Goal: Transaction & Acquisition: Download file/media

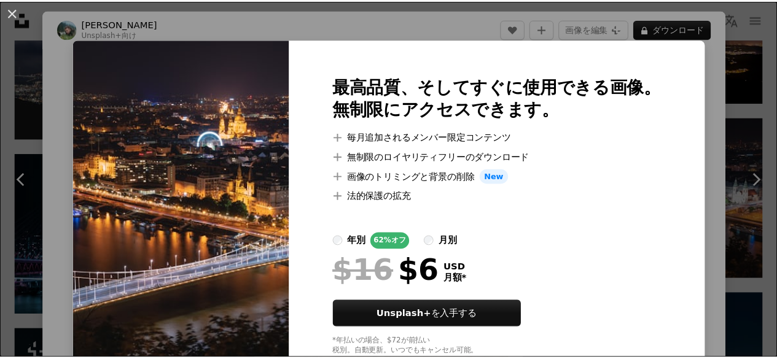
scroll to position [34, 0]
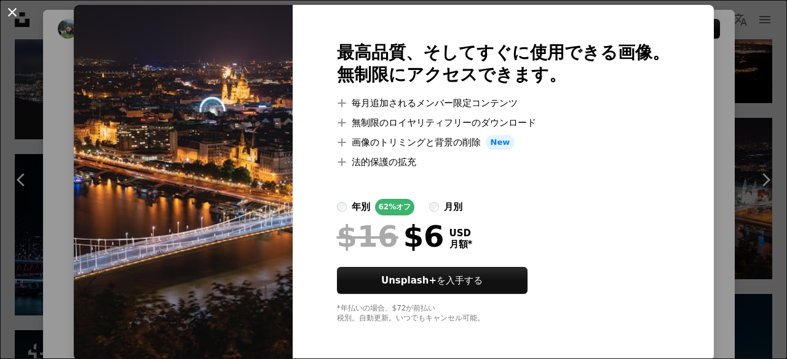
click at [16, 13] on button "An X shape" at bounding box center [12, 12] width 15 height 15
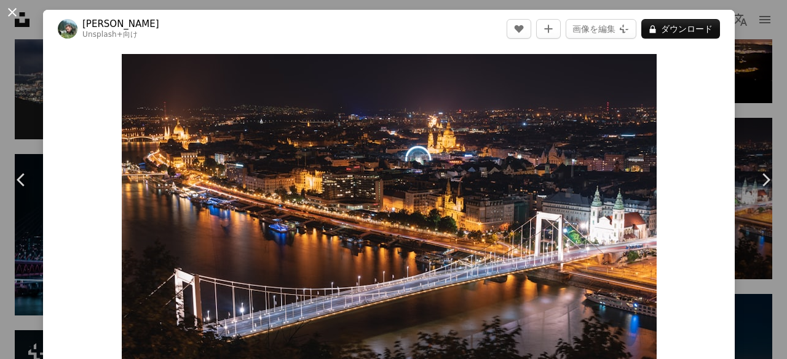
click at [9, 14] on button "An X shape" at bounding box center [12, 12] width 15 height 15
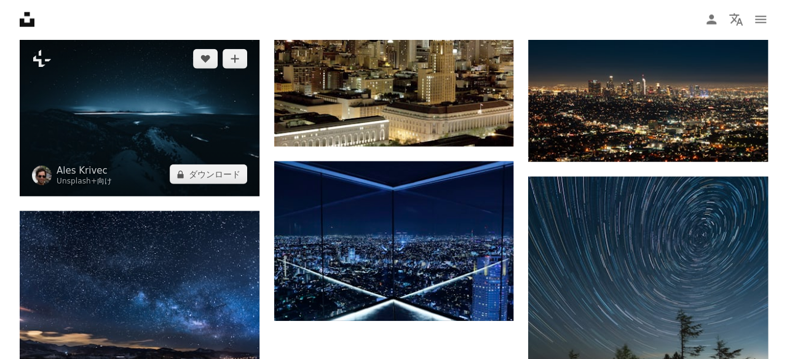
scroll to position [1536, 0]
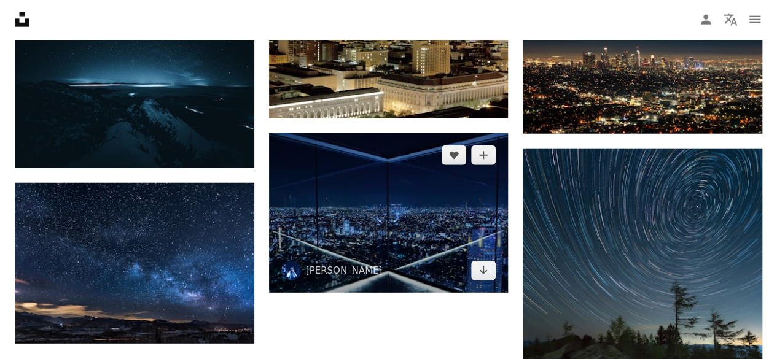
click at [396, 230] on img at bounding box center [389, 213] width 240 height 160
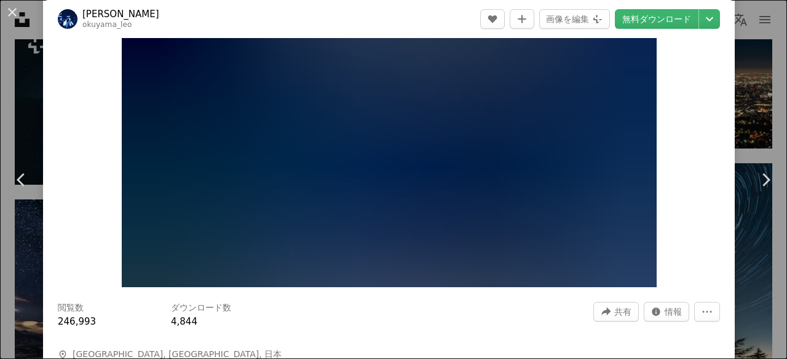
scroll to position [61, 0]
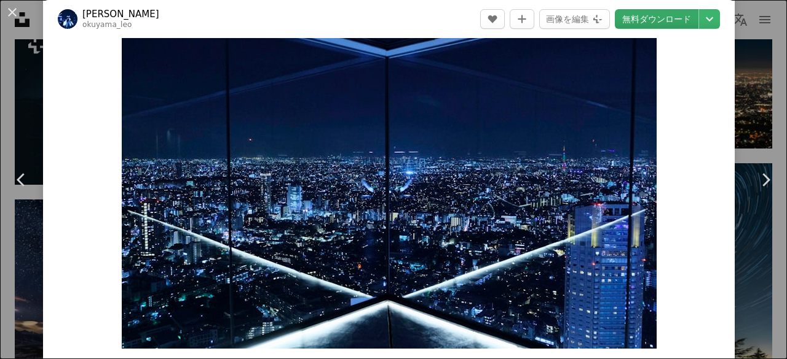
click at [654, 25] on link "無料ダウンロード" at bounding box center [657, 19] width 84 height 20
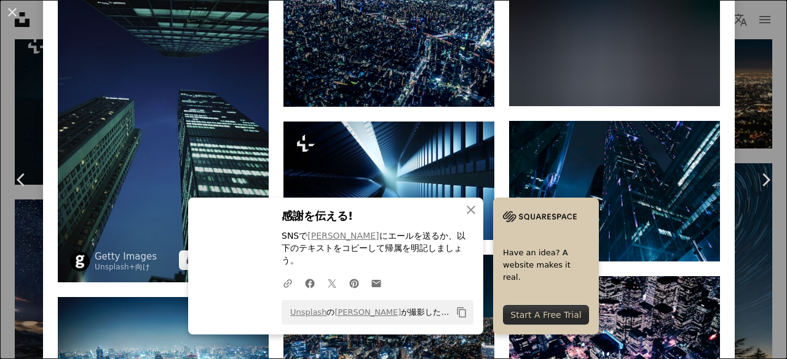
scroll to position [1045, 0]
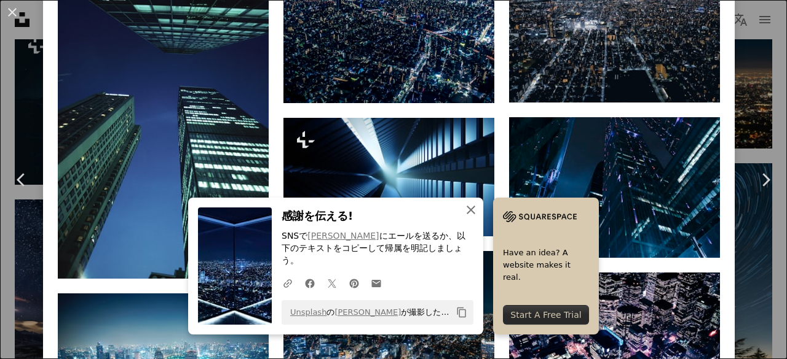
click at [466, 214] on icon "button" at bounding box center [470, 210] width 9 height 9
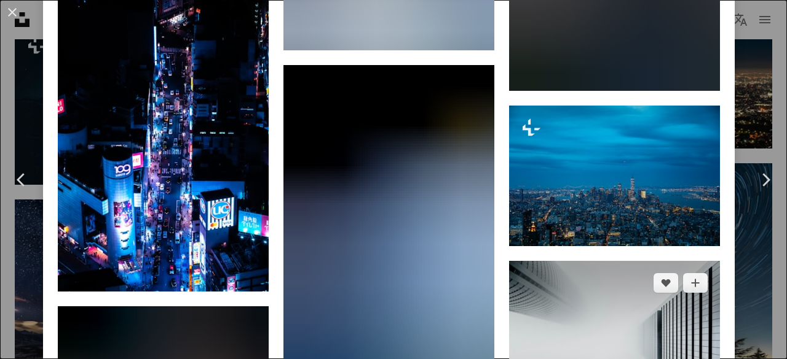
scroll to position [10812, 0]
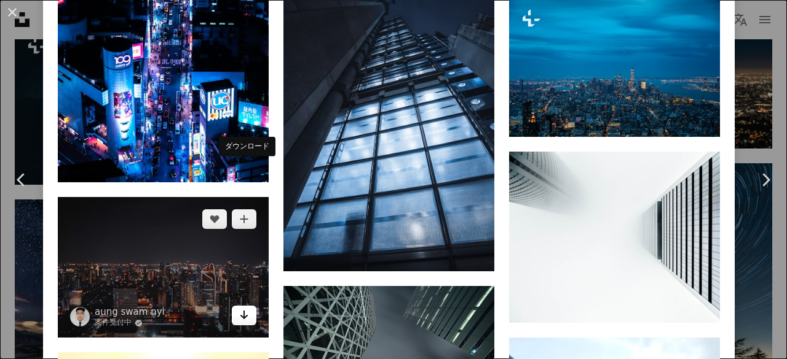
click at [241, 308] on icon "Arrow pointing down" at bounding box center [244, 315] width 10 height 15
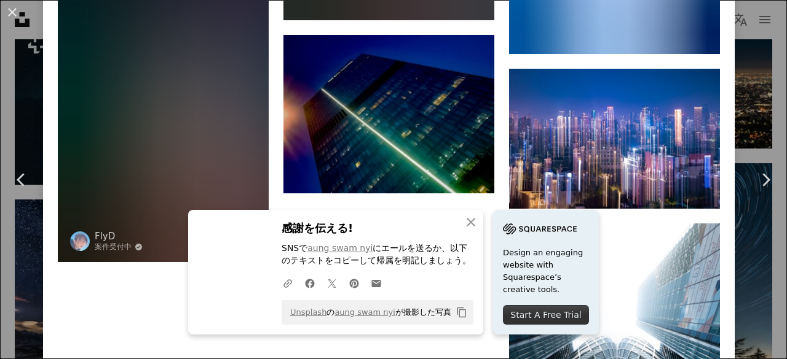
scroll to position [11672, 0]
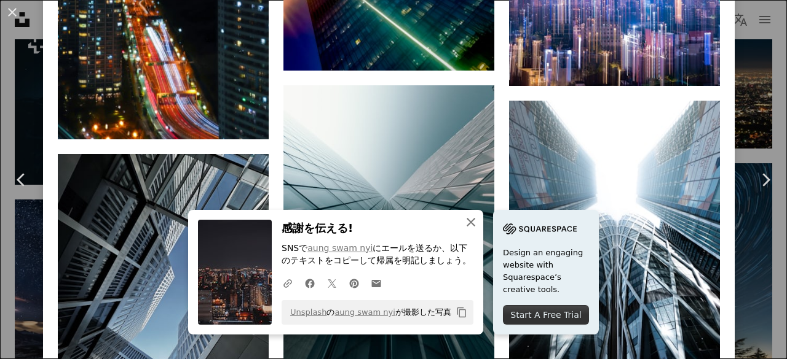
click at [472, 224] on icon "An X shape" at bounding box center [470, 222] width 15 height 15
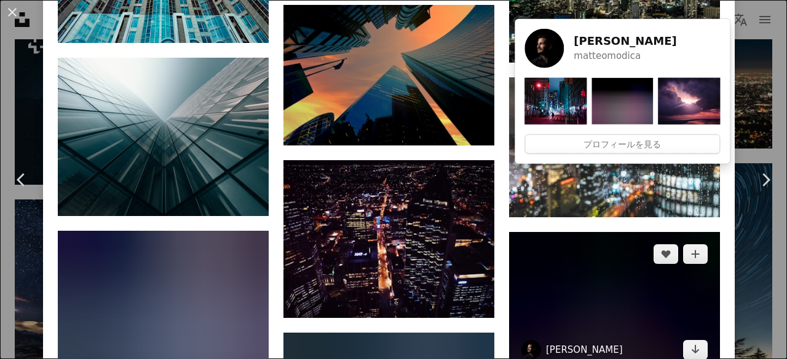
scroll to position [13884, 0]
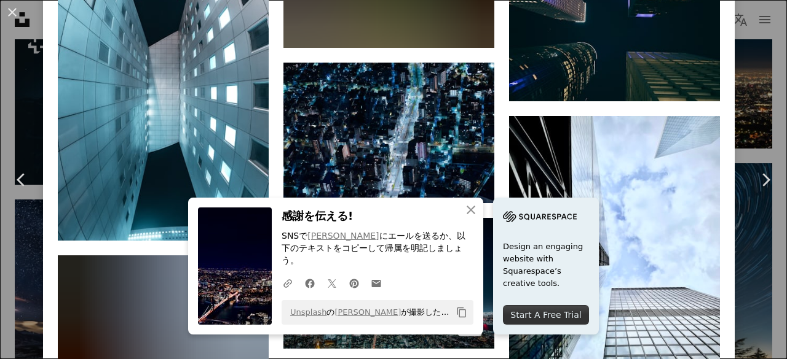
scroll to position [14465, 0]
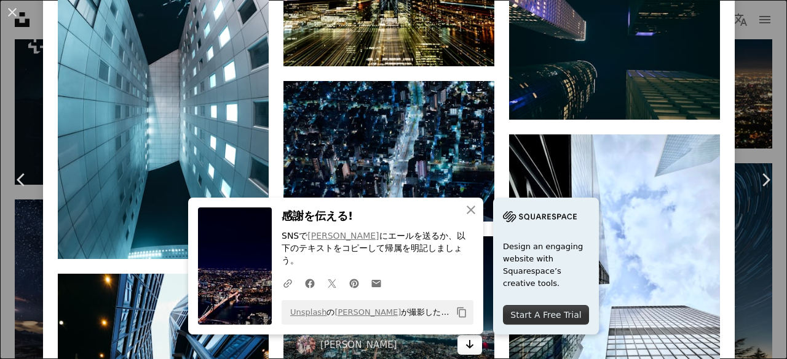
click at [470, 336] on link "Arrow pointing down" at bounding box center [469, 346] width 25 height 20
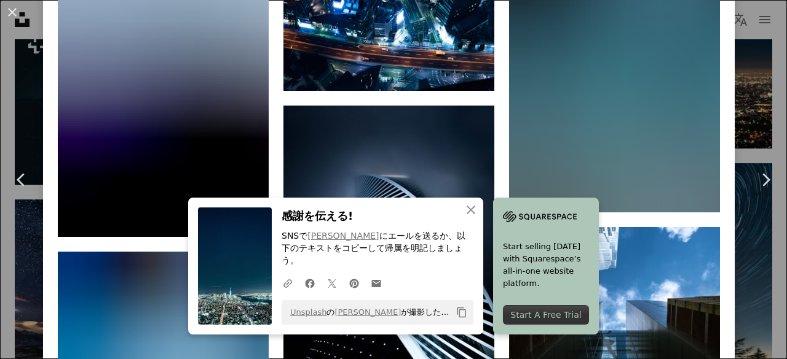
scroll to position [17103, 0]
